Goal: Information Seeking & Learning: Compare options

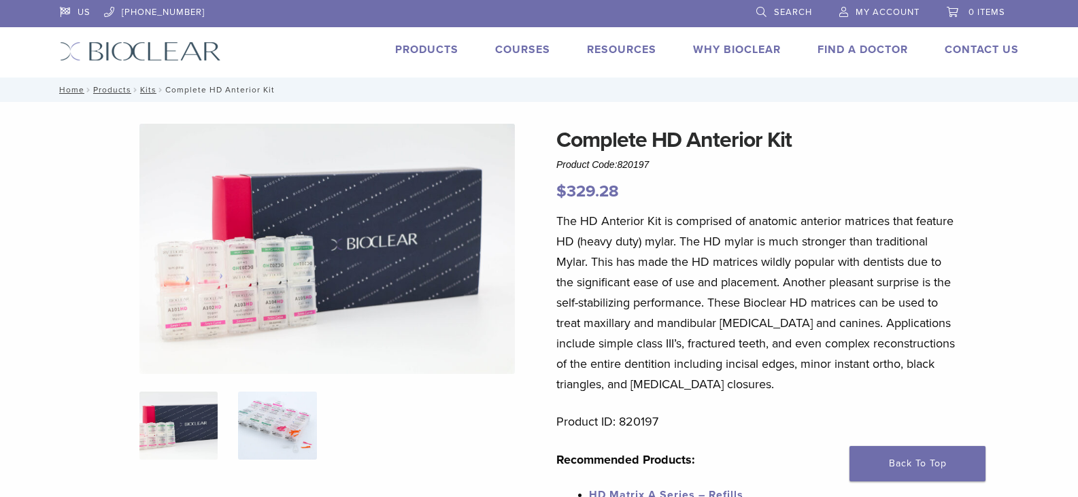
click at [282, 415] on img at bounding box center [277, 426] width 78 height 68
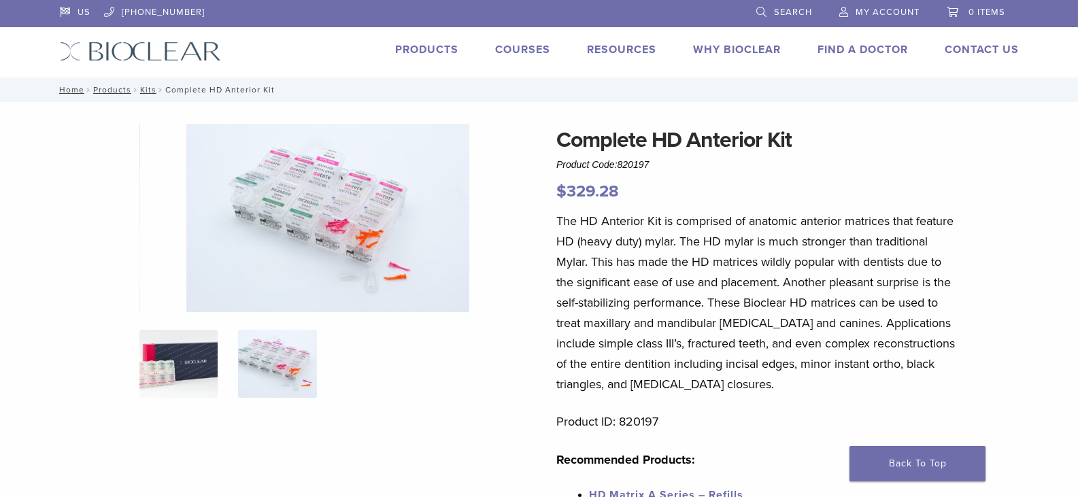
click at [184, 356] on img at bounding box center [178, 364] width 78 height 68
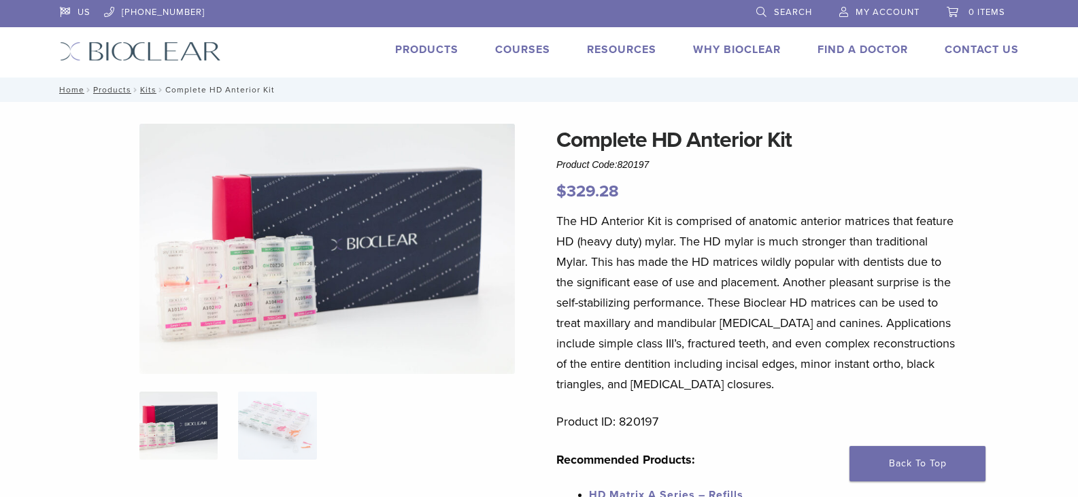
click at [256, 286] on img at bounding box center [326, 249] width 375 height 250
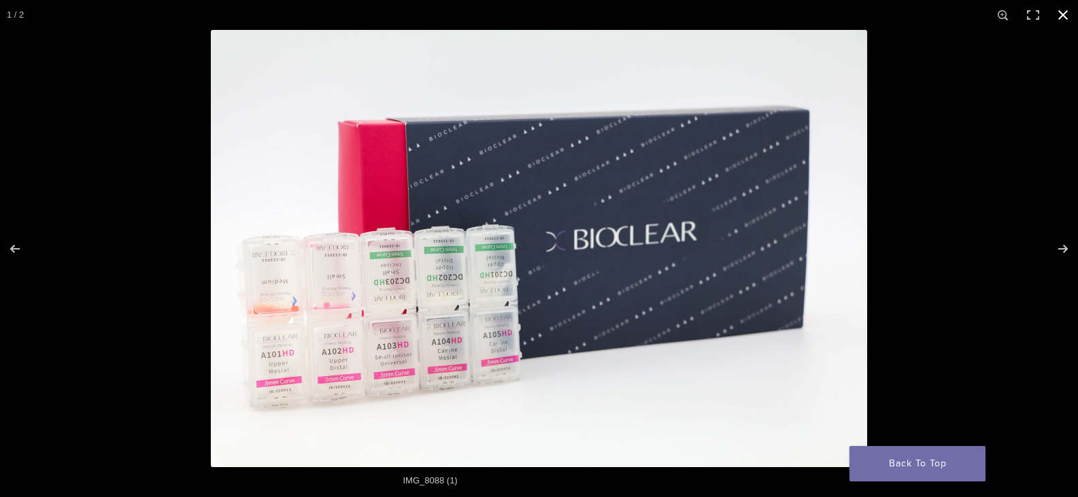
click at [1067, 9] on button "Close (Esc)" at bounding box center [1063, 15] width 30 height 30
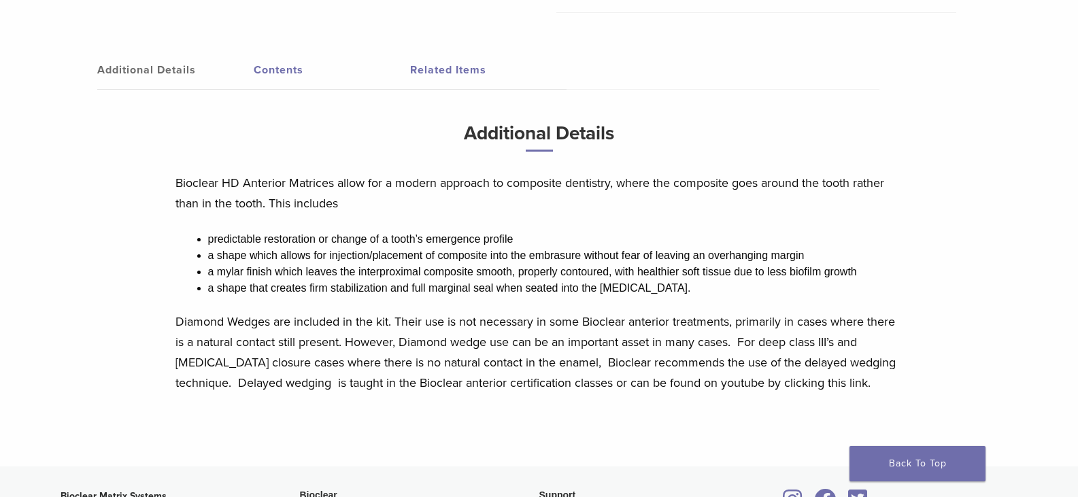
scroll to position [544, 0]
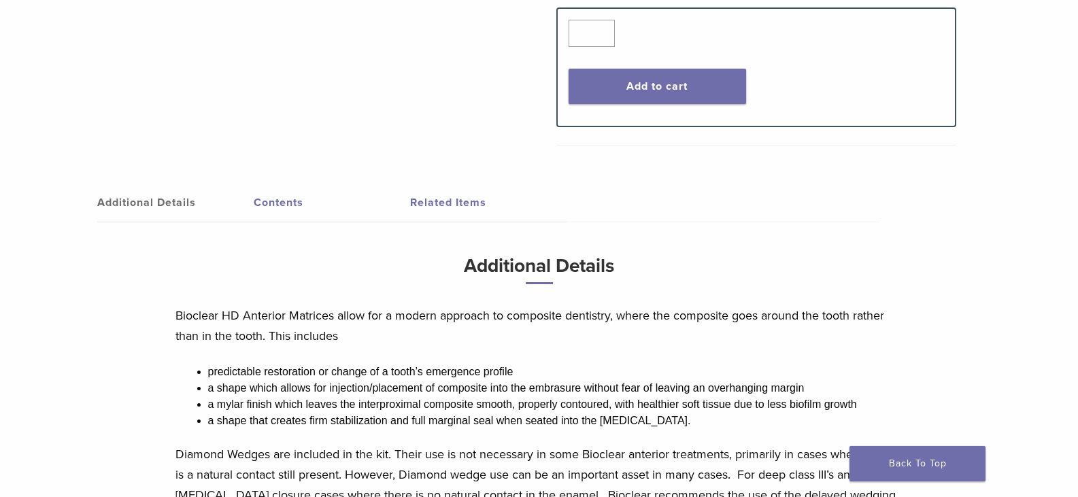
click at [443, 205] on link "Related Items" at bounding box center [488, 203] width 156 height 38
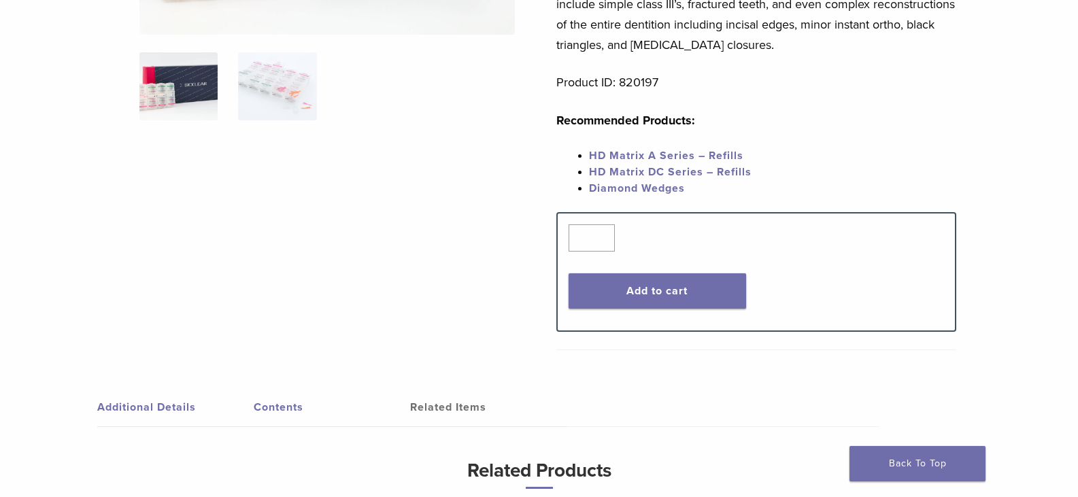
scroll to position [0, 0]
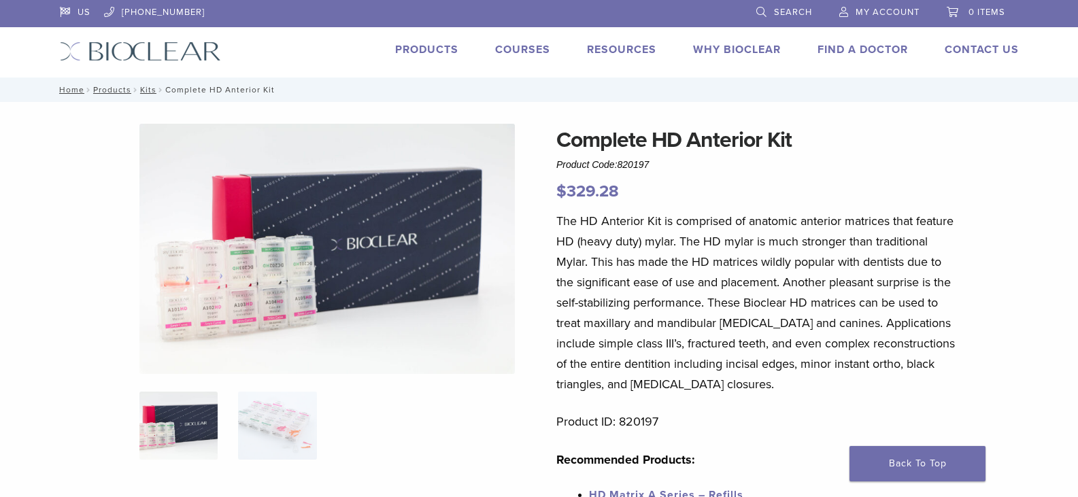
click at [427, 50] on link "Products" at bounding box center [426, 50] width 63 height 14
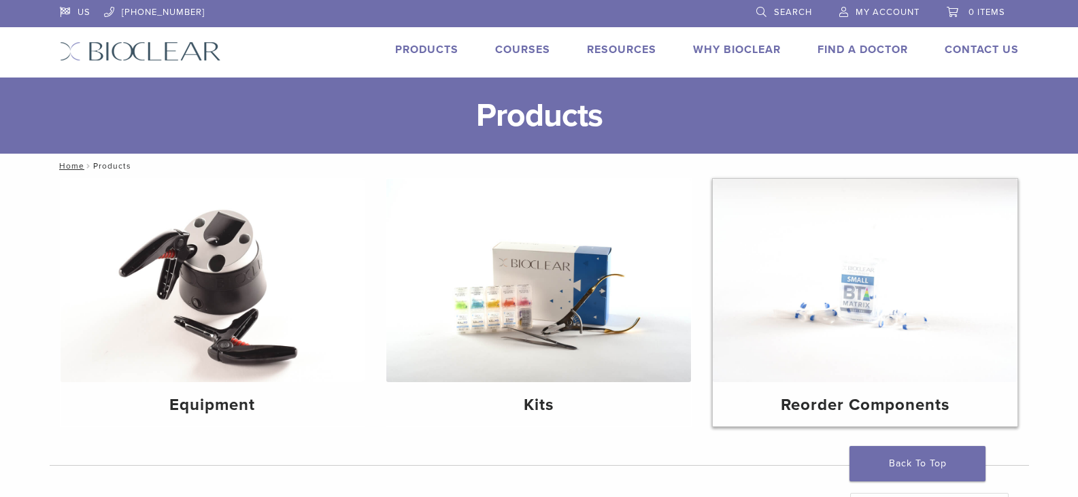
click at [826, 316] on img at bounding box center [864, 280] width 305 height 203
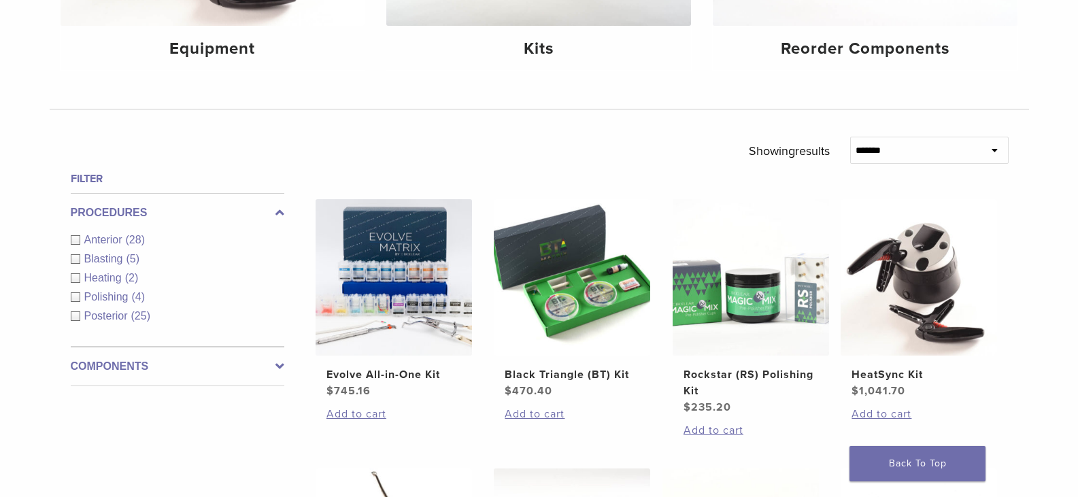
scroll to position [272, 0]
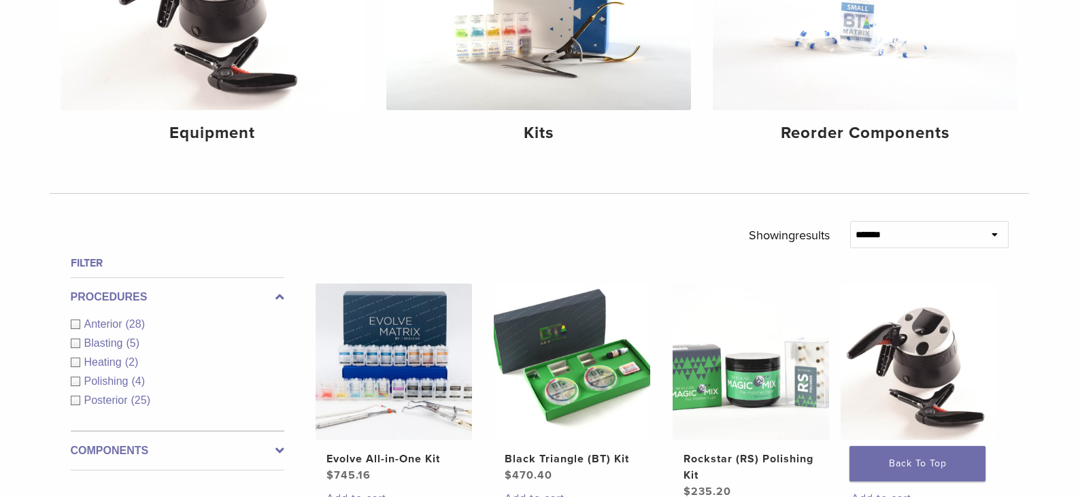
click at [75, 325] on div "Anterior (28)" at bounding box center [177, 324] width 213 height 16
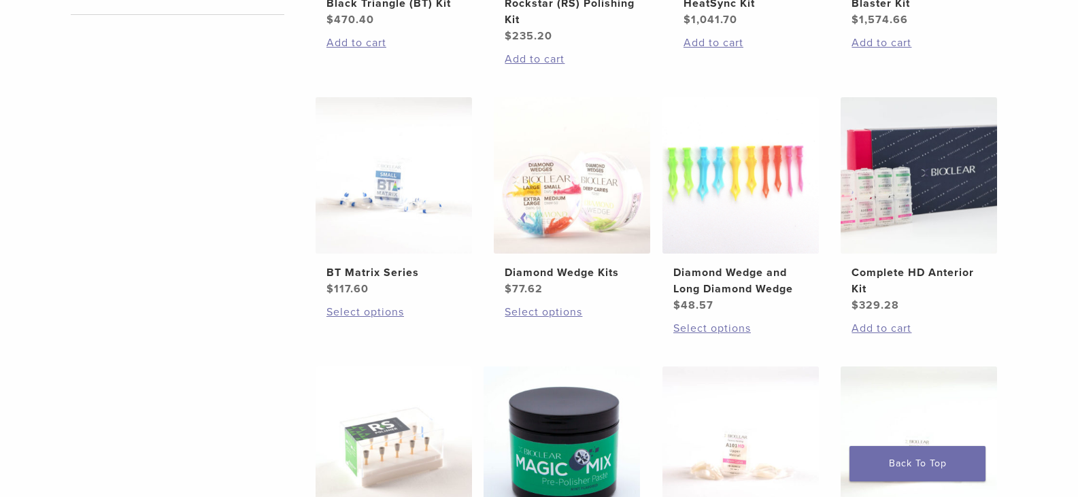
scroll to position [680, 0]
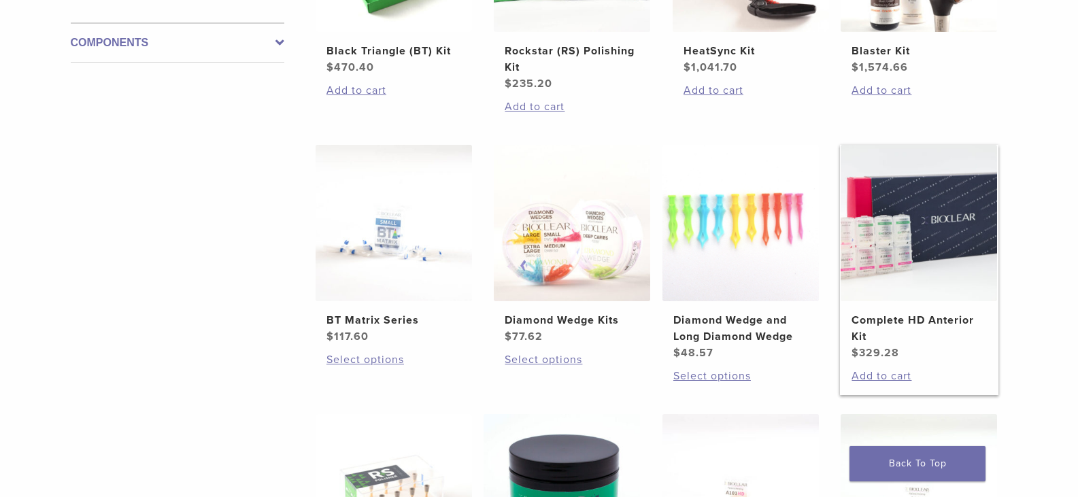
click at [940, 203] on img at bounding box center [918, 223] width 156 height 156
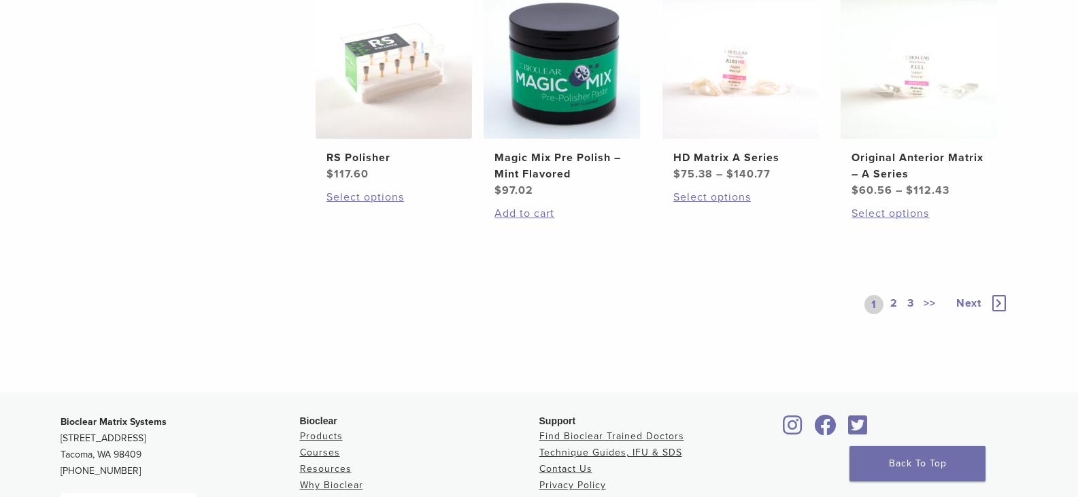
scroll to position [1088, 0]
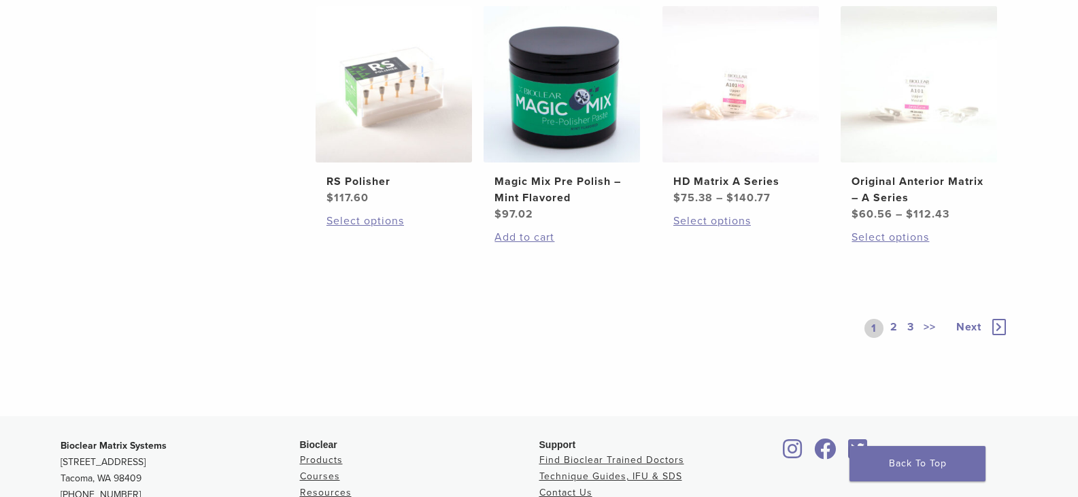
click at [896, 326] on link "2" at bounding box center [893, 328] width 13 height 19
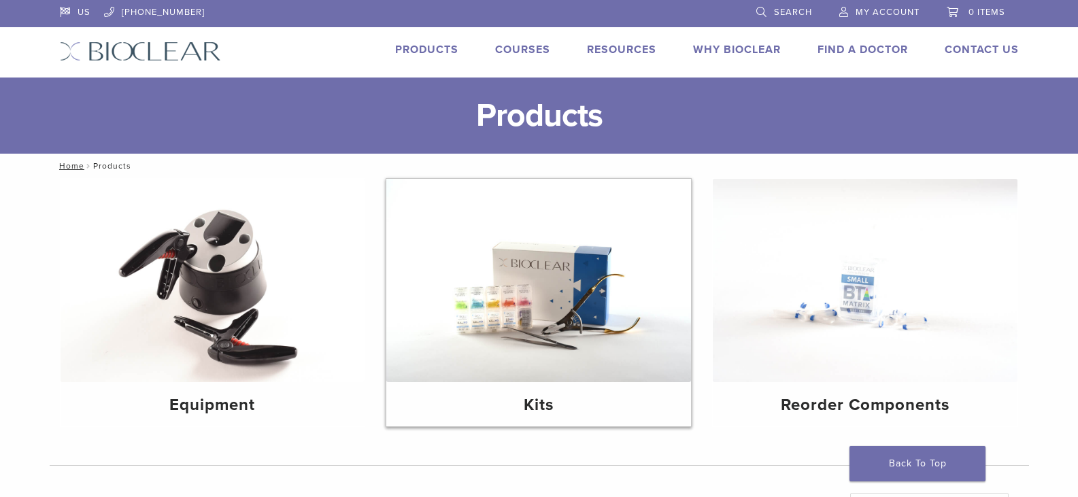
click at [472, 307] on img at bounding box center [538, 280] width 305 height 203
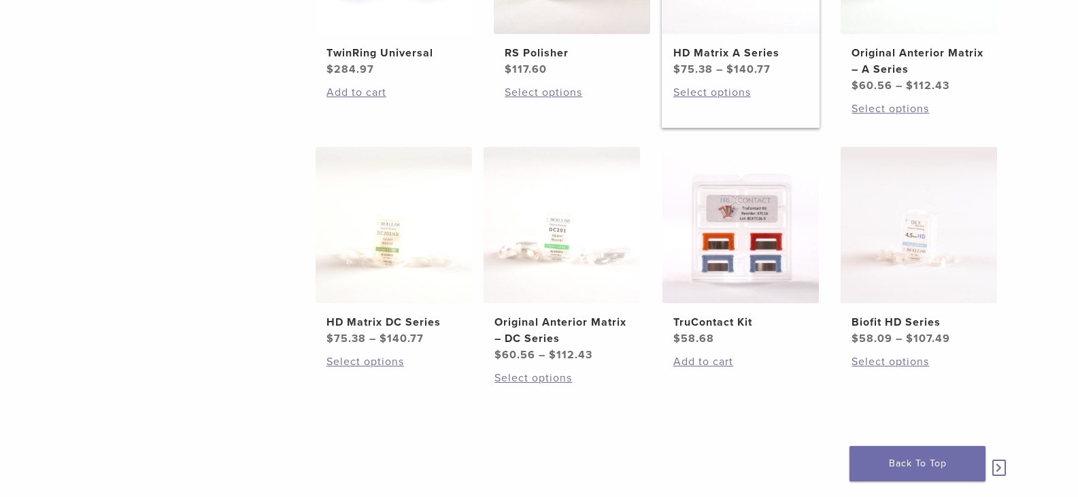
scroll to position [748, 0]
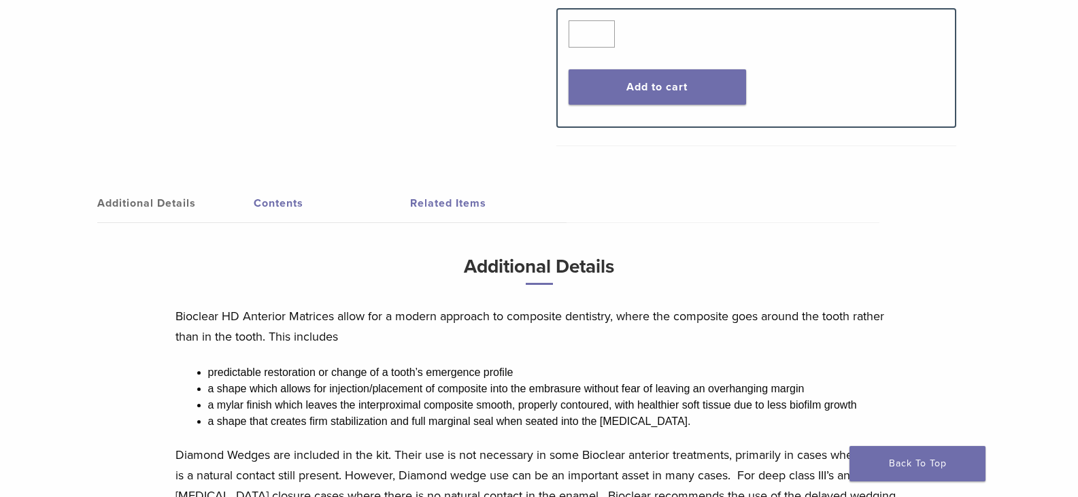
scroll to position [544, 0]
click at [258, 193] on link "Contents" at bounding box center [332, 203] width 156 height 38
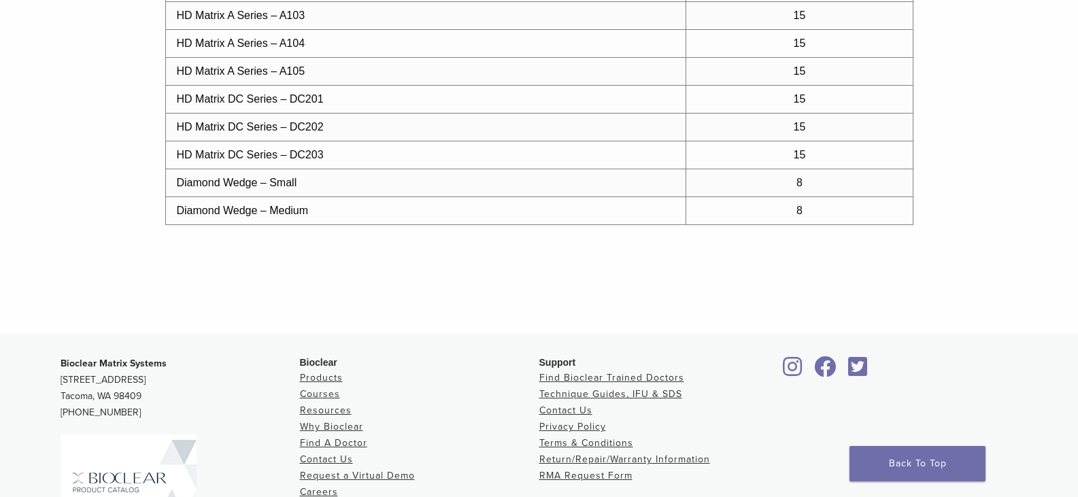
scroll to position [1088, 0]
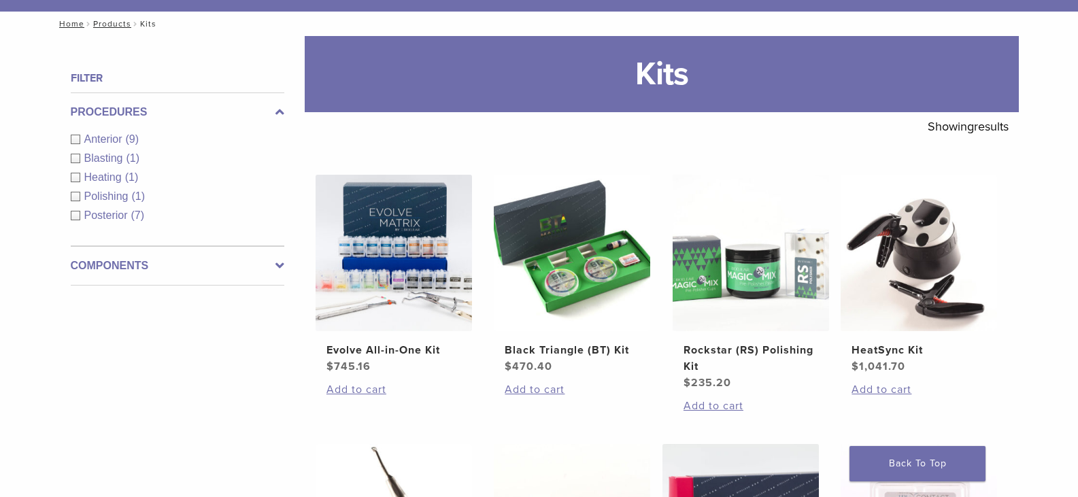
scroll to position [136, 0]
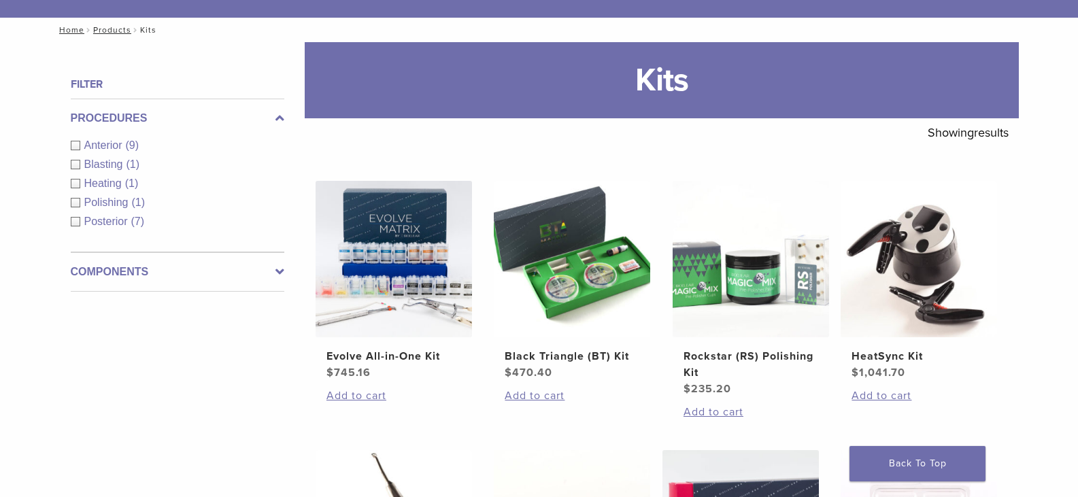
click at [107, 216] on span "Posterior" at bounding box center [107, 222] width 47 height 12
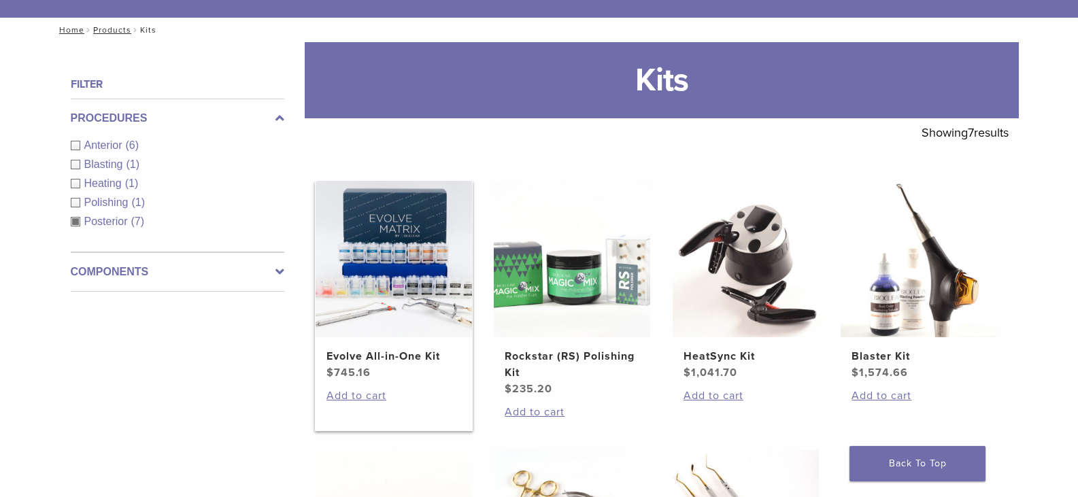
click at [391, 232] on img at bounding box center [393, 259] width 156 height 156
click at [131, 146] on span "(6)" at bounding box center [133, 145] width 14 height 12
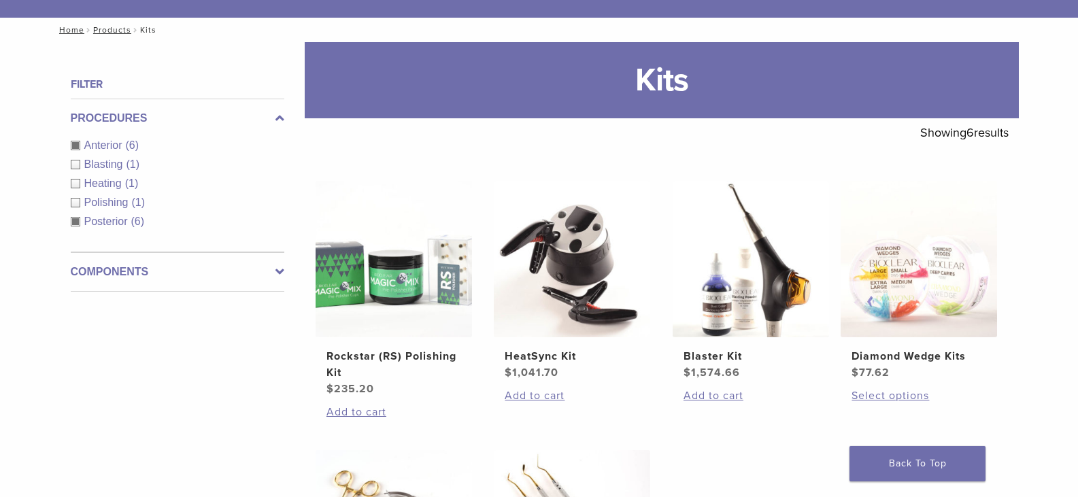
click at [75, 223] on div "Posterior (6)" at bounding box center [177, 221] width 213 height 16
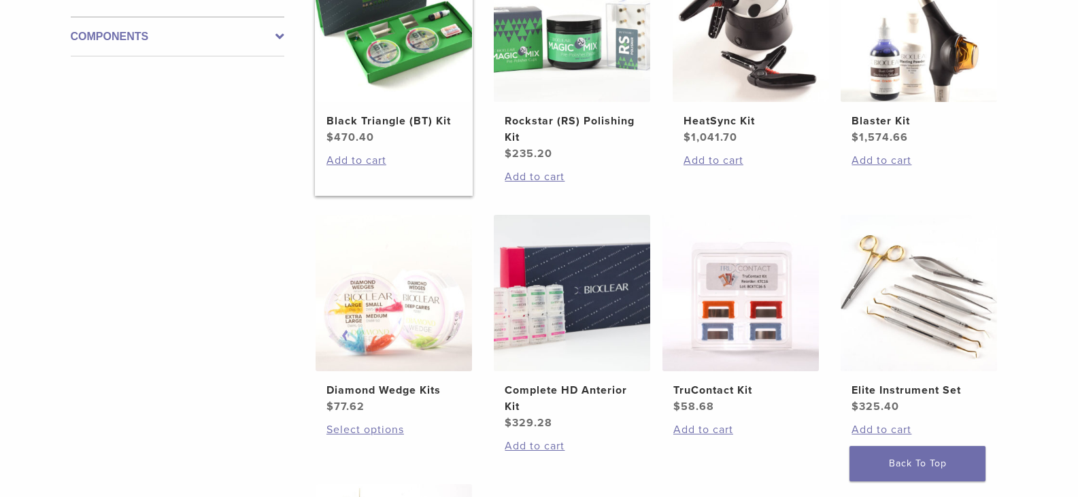
scroll to position [340, 0]
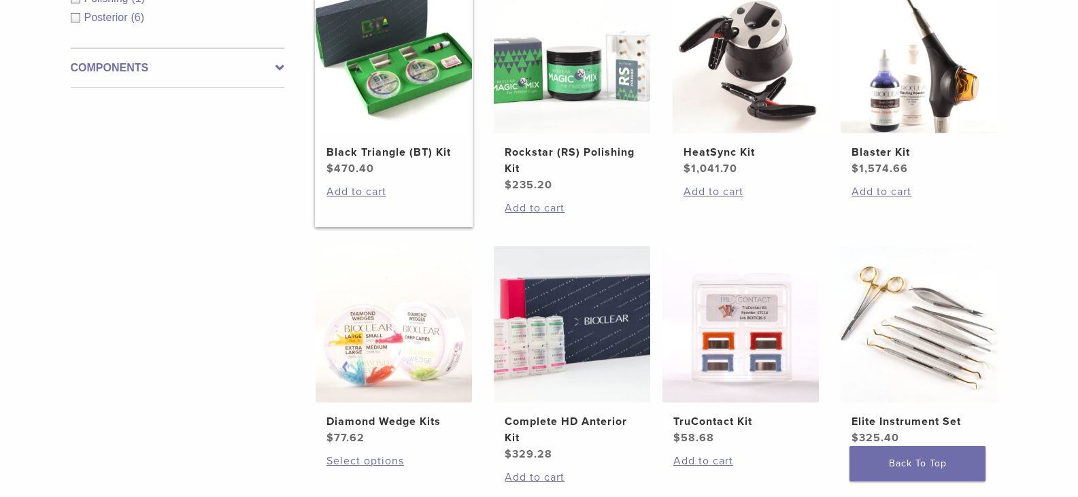
click at [416, 99] on img at bounding box center [393, 55] width 156 height 156
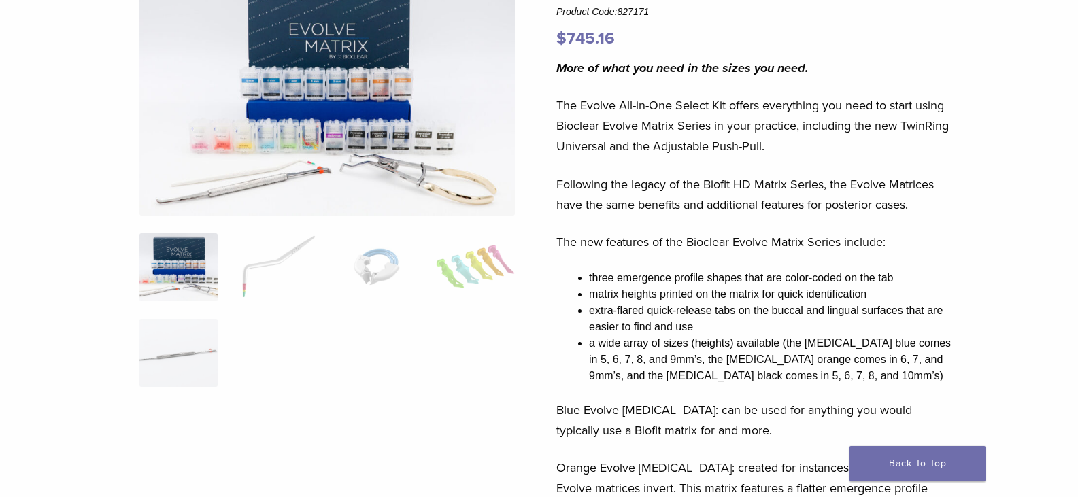
scroll to position [129, 0]
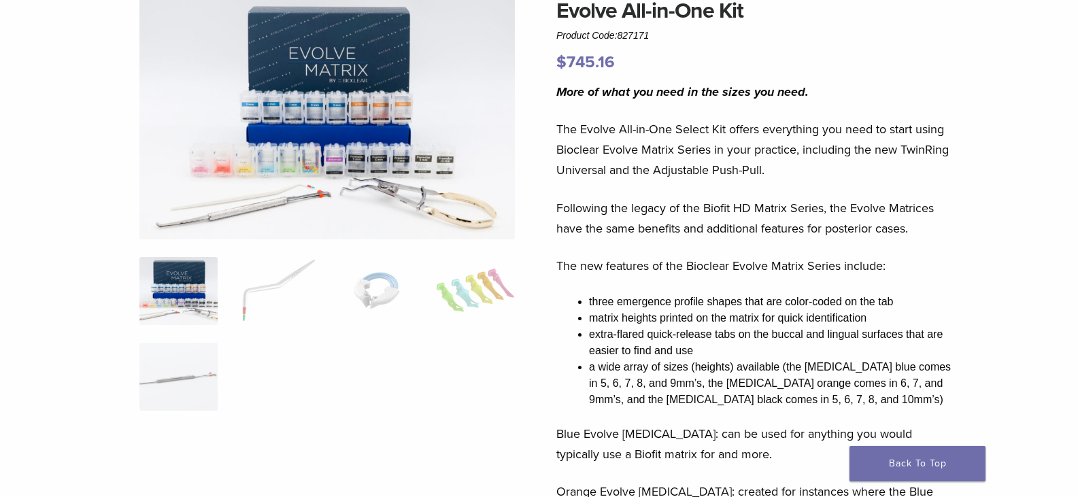
click at [310, 184] on img at bounding box center [326, 117] width 375 height 245
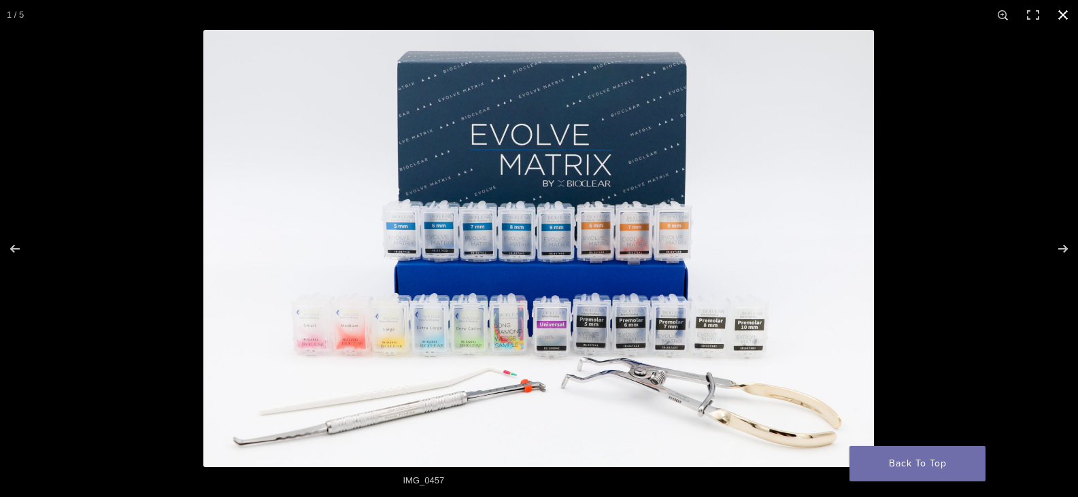
click at [1068, 15] on button "Close (Esc)" at bounding box center [1063, 15] width 30 height 30
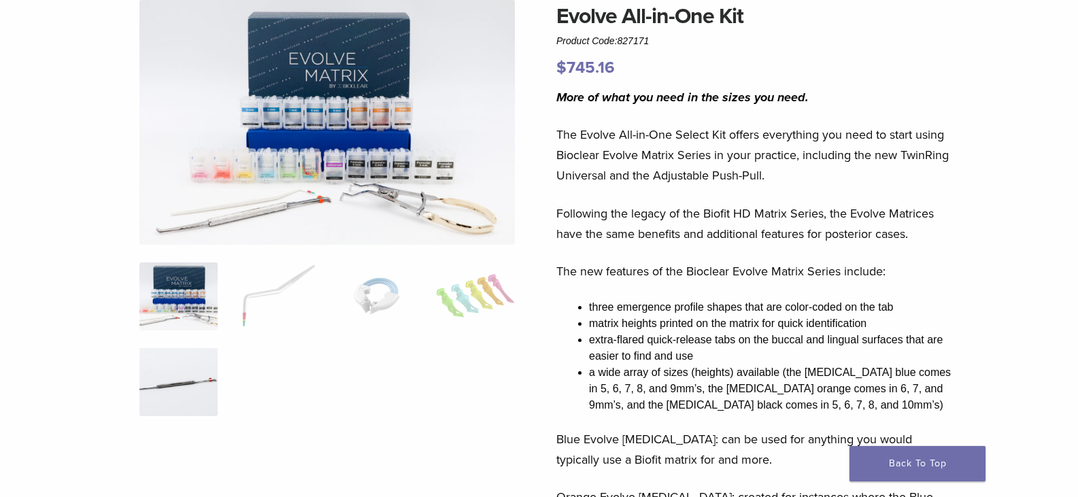
click at [201, 375] on img at bounding box center [178, 382] width 78 height 68
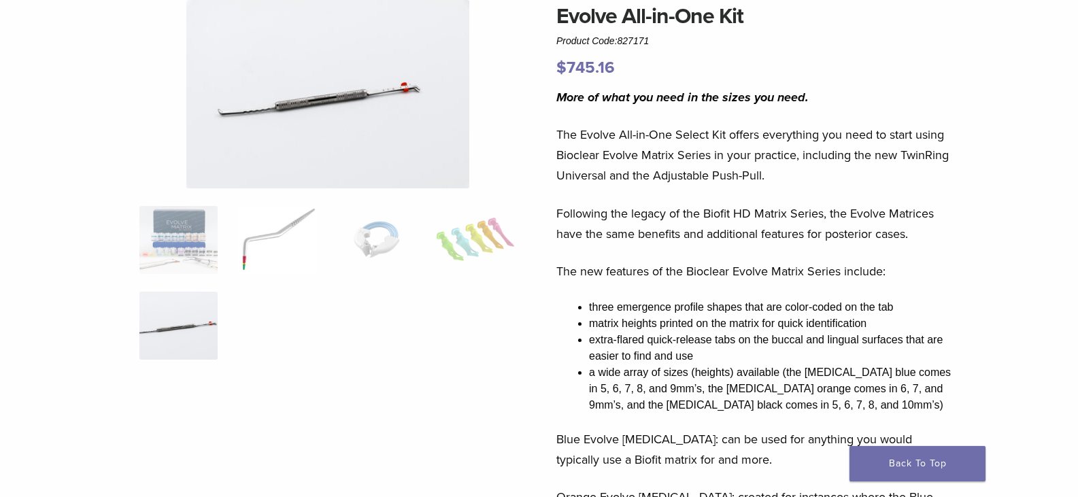
click at [282, 237] on img at bounding box center [277, 240] width 78 height 68
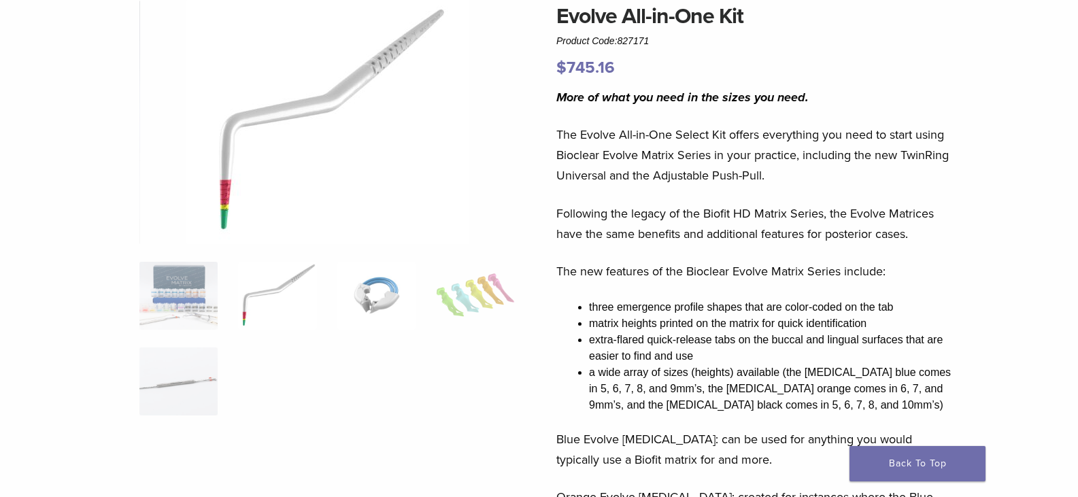
click at [387, 292] on img at bounding box center [376, 296] width 78 height 68
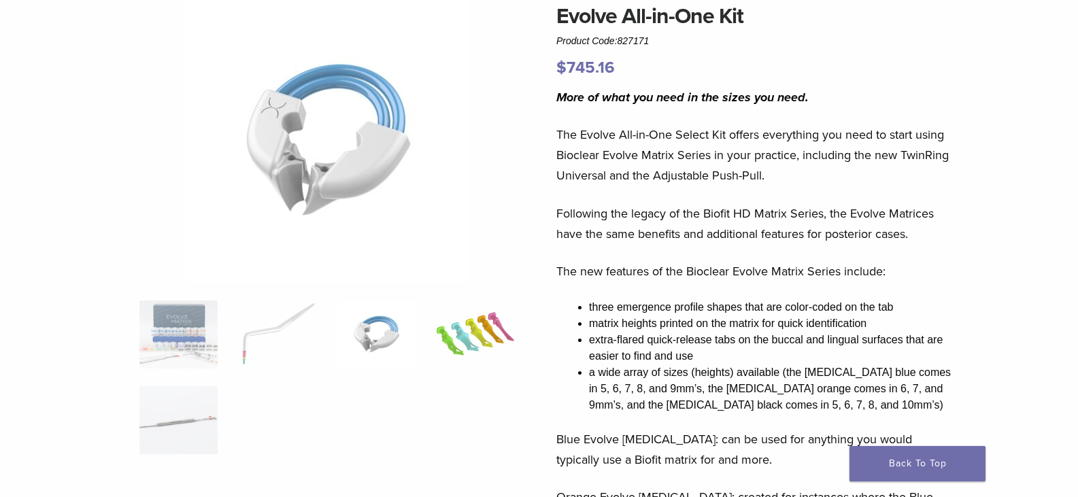
click at [483, 333] on img at bounding box center [475, 334] width 78 height 68
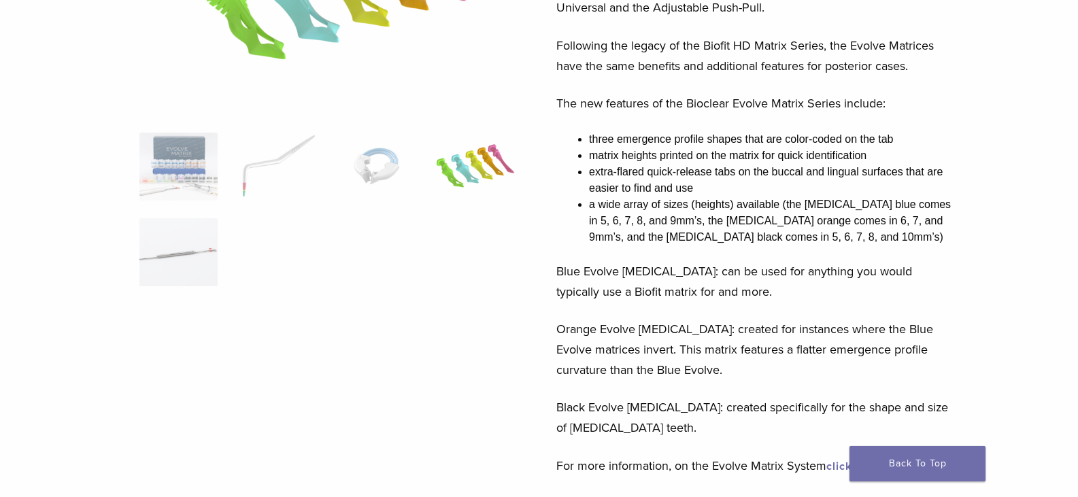
scroll to position [56, 0]
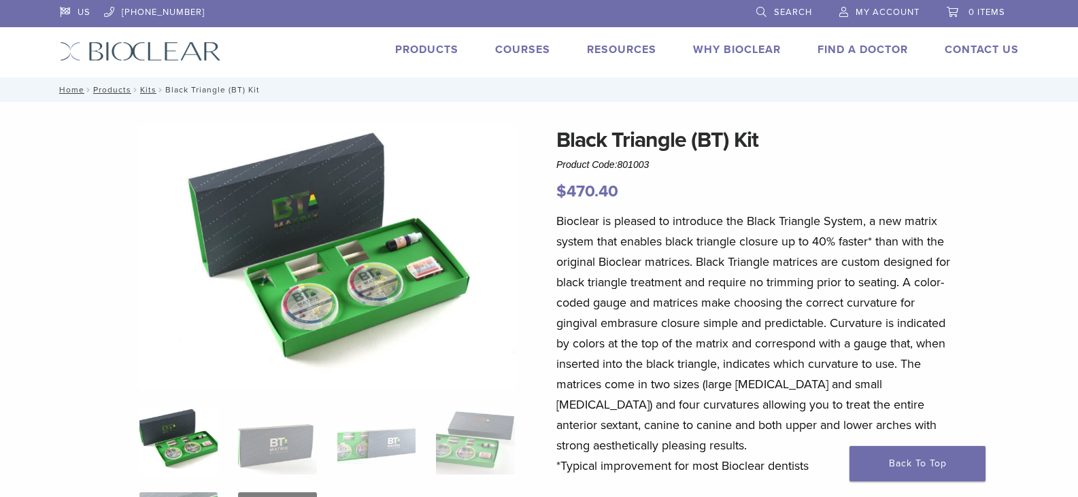
click at [193, 445] on img at bounding box center [178, 441] width 78 height 68
click at [264, 448] on img at bounding box center [277, 441] width 78 height 68
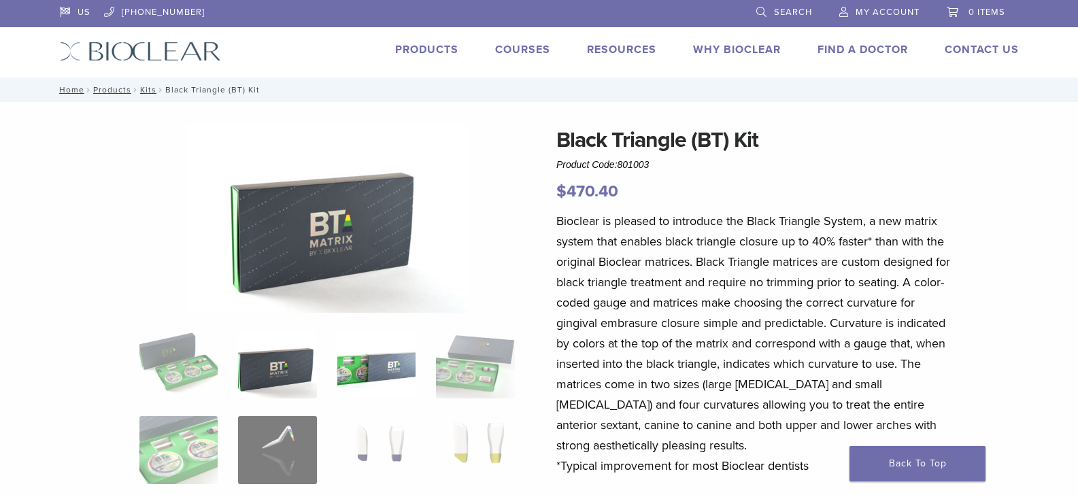
click at [379, 366] on img at bounding box center [376, 364] width 78 height 68
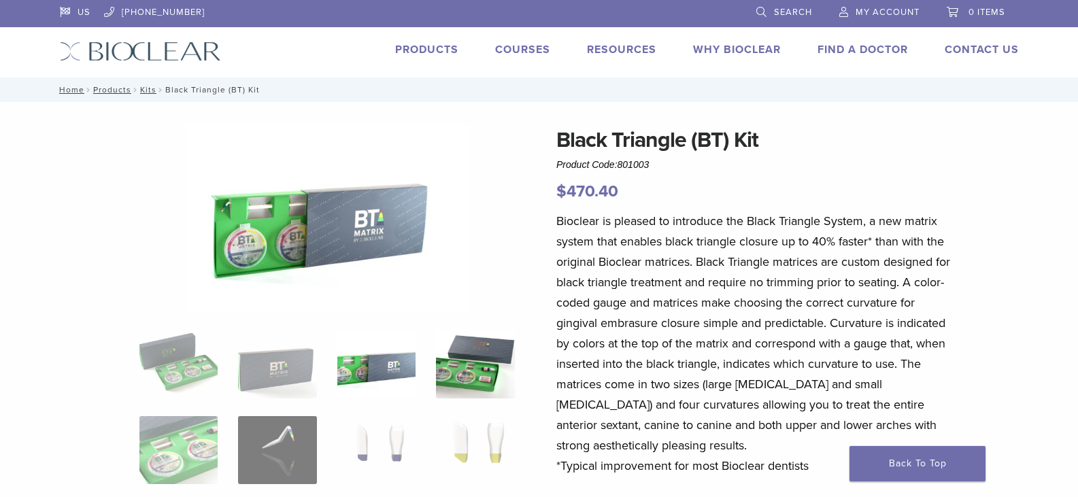
click at [449, 378] on img at bounding box center [475, 364] width 78 height 68
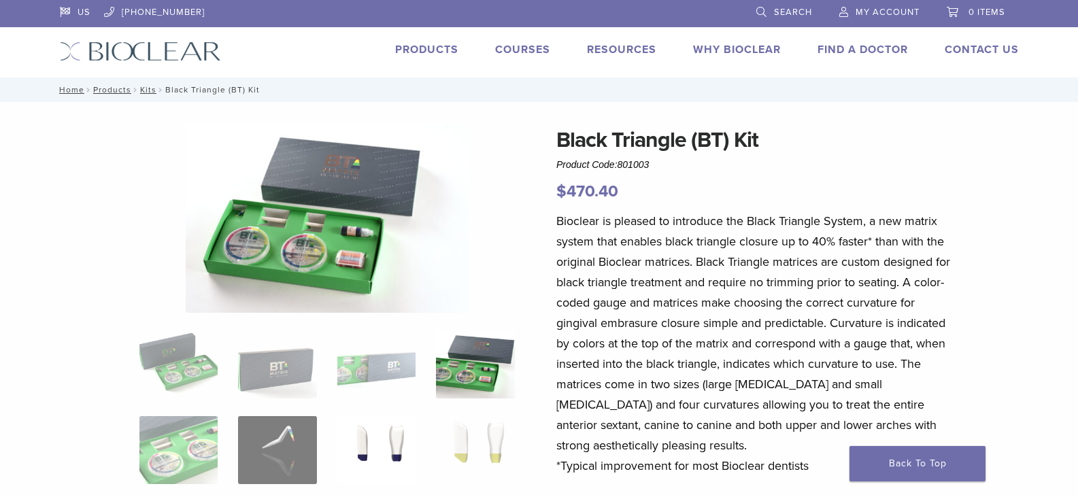
click at [394, 450] on img at bounding box center [376, 450] width 78 height 68
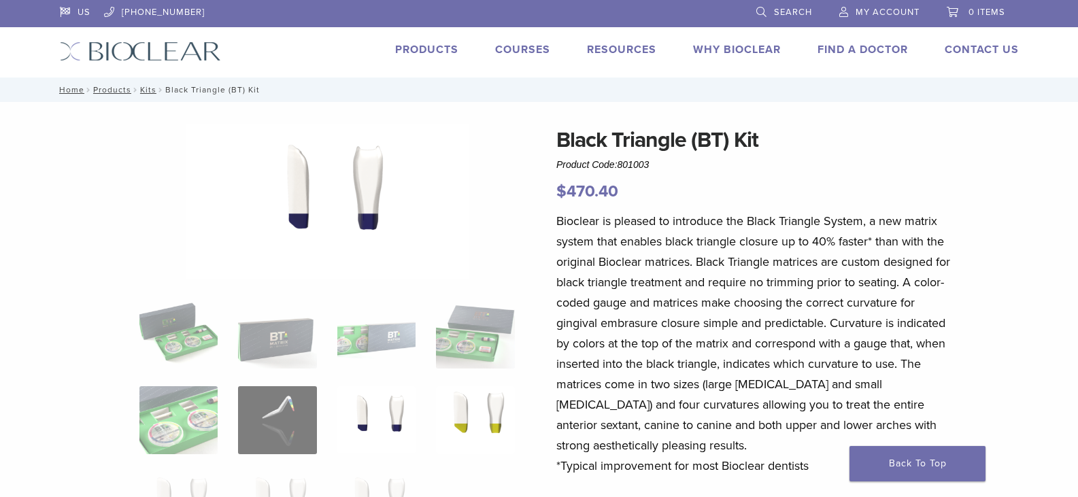
click at [461, 398] on img at bounding box center [475, 420] width 78 height 68
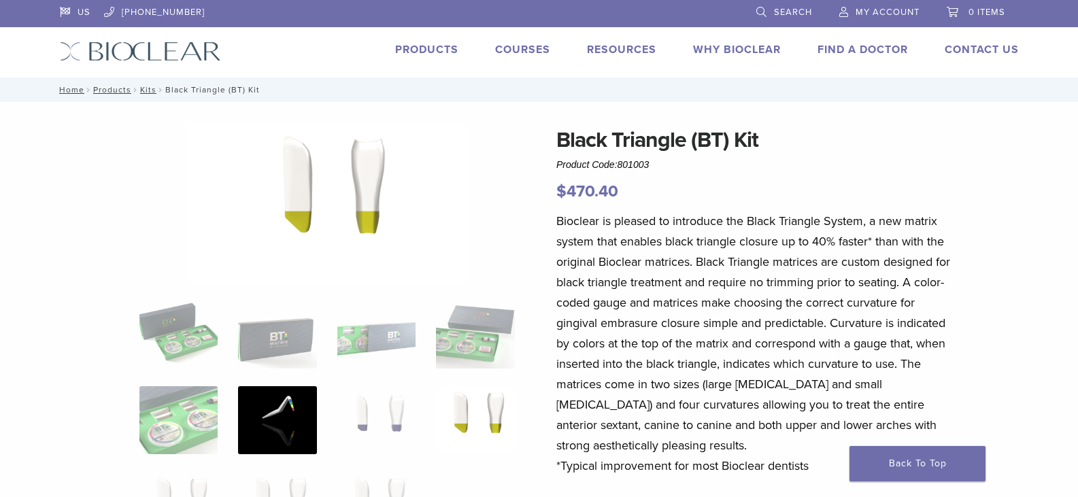
click at [287, 415] on img at bounding box center [277, 420] width 78 height 68
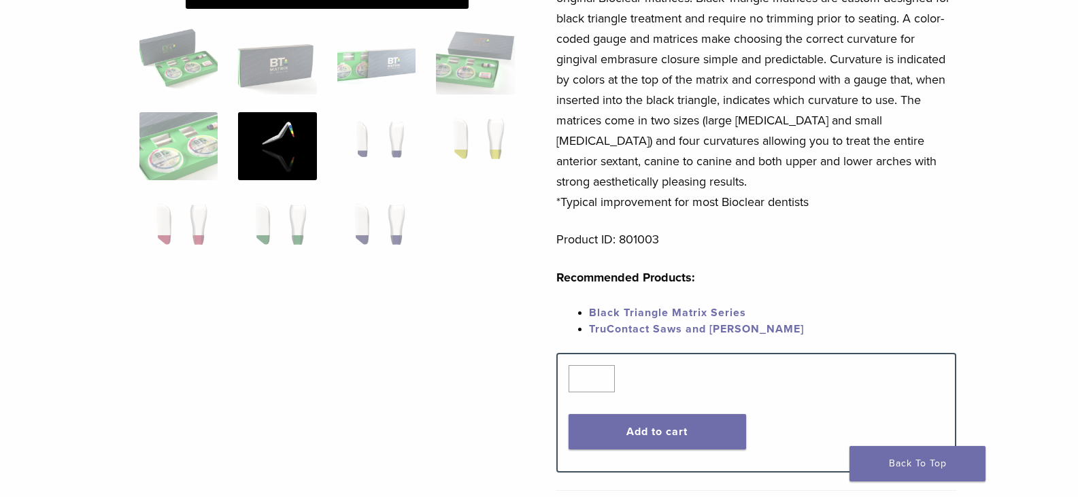
scroll to position [272, 0]
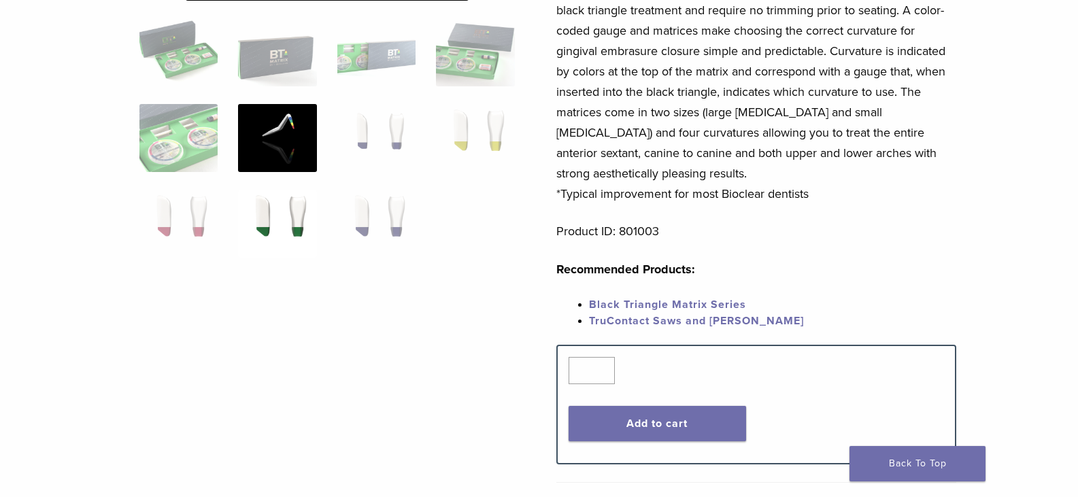
click at [263, 233] on img at bounding box center [277, 224] width 78 height 68
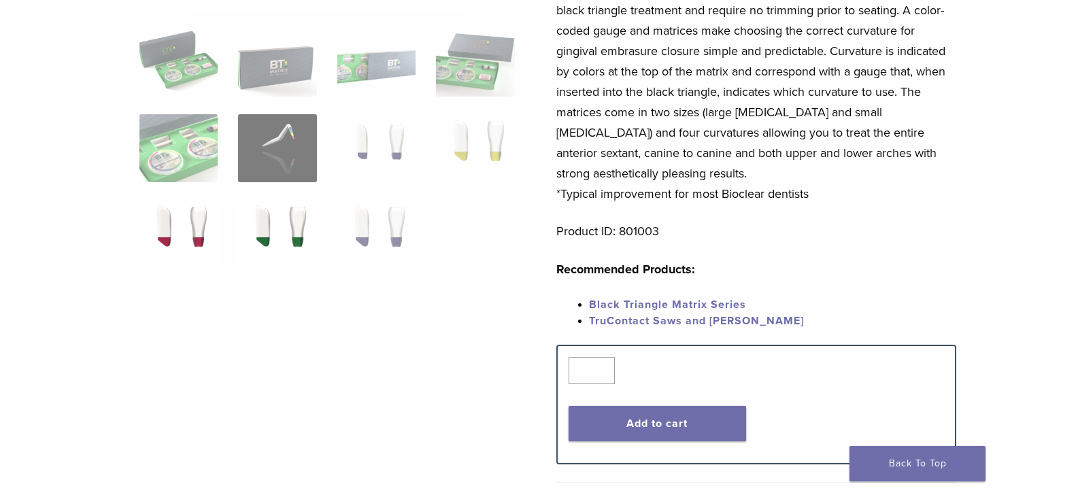
click at [199, 244] on img at bounding box center [178, 234] width 78 height 68
click at [356, 231] on img at bounding box center [376, 234] width 78 height 68
